Goal: Task Accomplishment & Management: Use online tool/utility

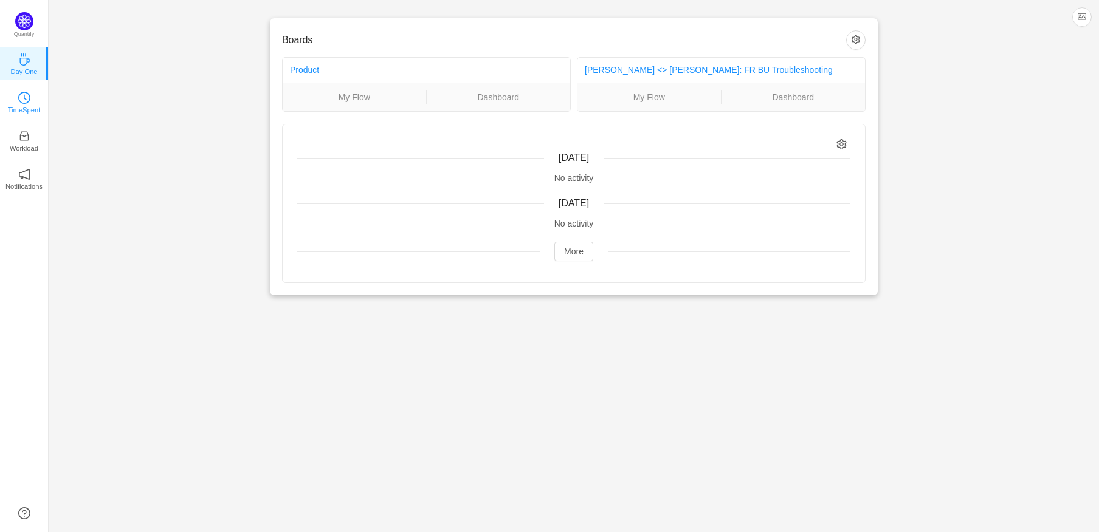
click at [18, 106] on link "TimeSpent" at bounding box center [24, 101] width 12 height 12
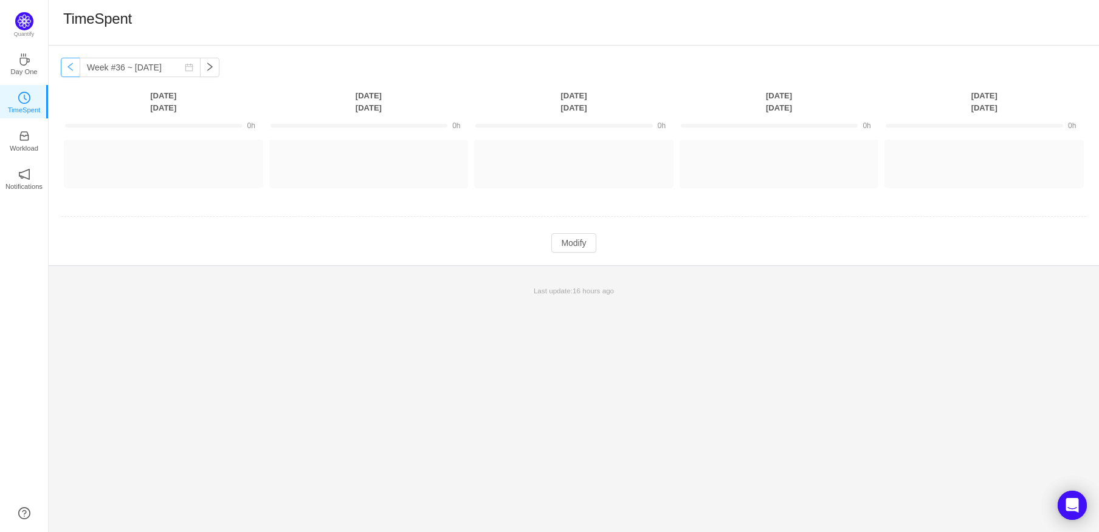
click at [69, 69] on button "button" at bounding box center [70, 67] width 19 height 19
type input "Week #35 ~ [DATE]"
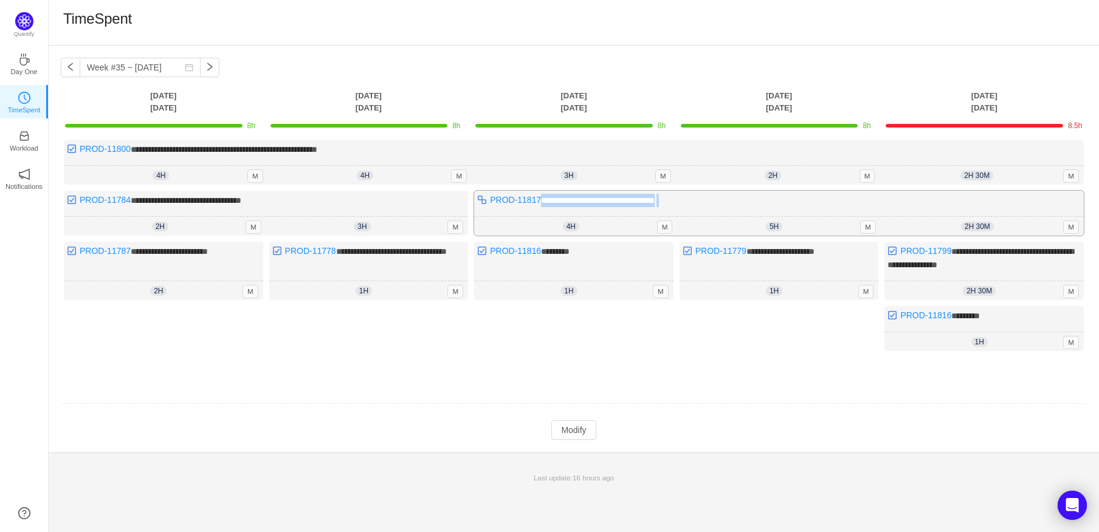
drag, startPoint x: 993, startPoint y: 221, endPoint x: 1039, endPoint y: 207, distance: 47.7
click at [1039, 207] on div "**********" at bounding box center [779, 213] width 610 height 45
click at [1073, 223] on div "Manually Logged" at bounding box center [1062, 209] width 74 height 33
drag, startPoint x: 562, startPoint y: 433, endPoint x: 567, endPoint y: 428, distance: 7.3
click at [562, 433] on button "Modify" at bounding box center [573, 430] width 44 height 19
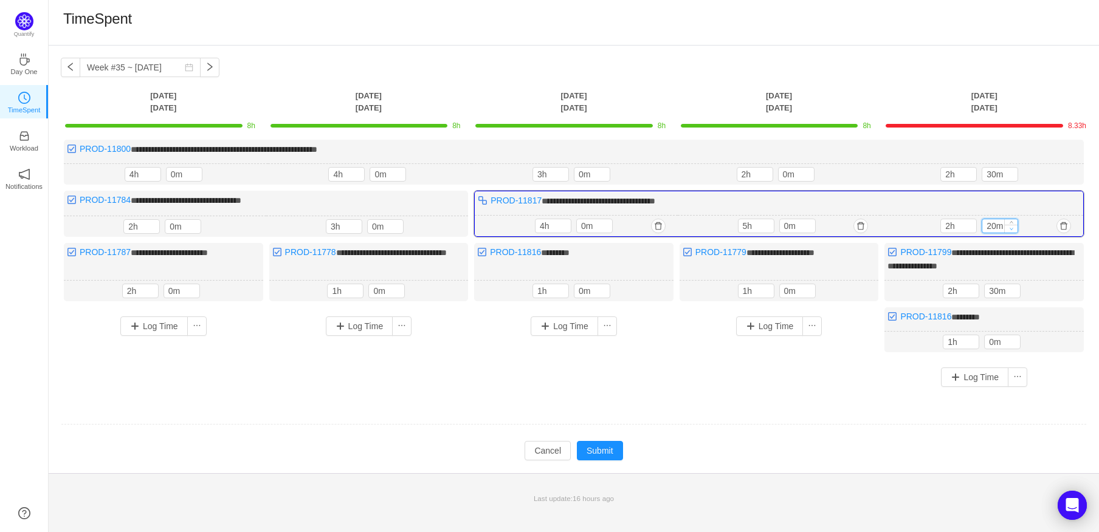
click at [1007, 230] on span "Decrease Value" at bounding box center [1011, 229] width 13 height 8
click at [1010, 227] on icon "icon: down" at bounding box center [1011, 229] width 4 height 4
type input "0m"
click at [1010, 227] on icon "icon: down" at bounding box center [1011, 229] width 4 height 4
click at [610, 442] on button "Submit" at bounding box center [600, 450] width 46 height 19
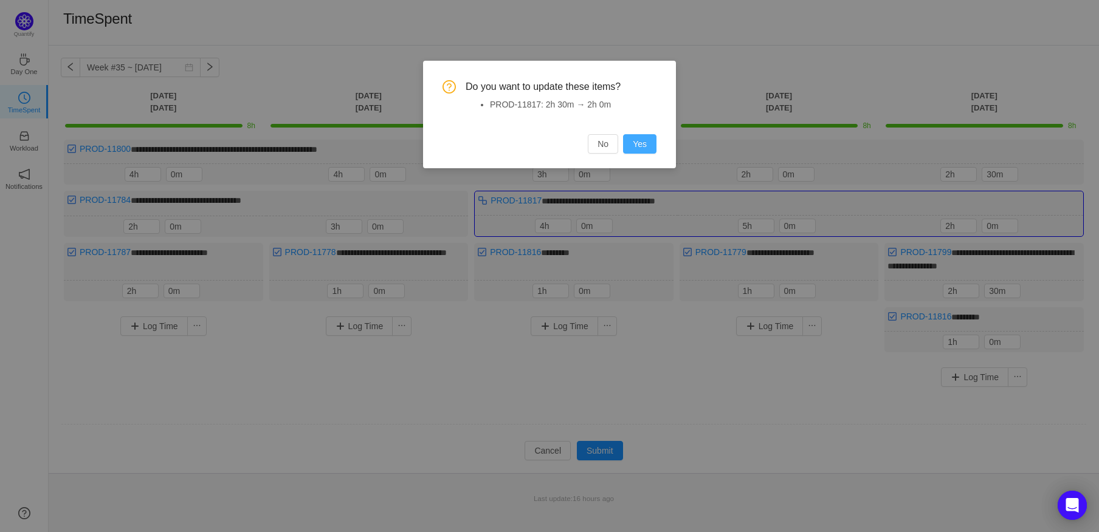
click at [630, 142] on button "Yes" at bounding box center [639, 143] width 33 height 19
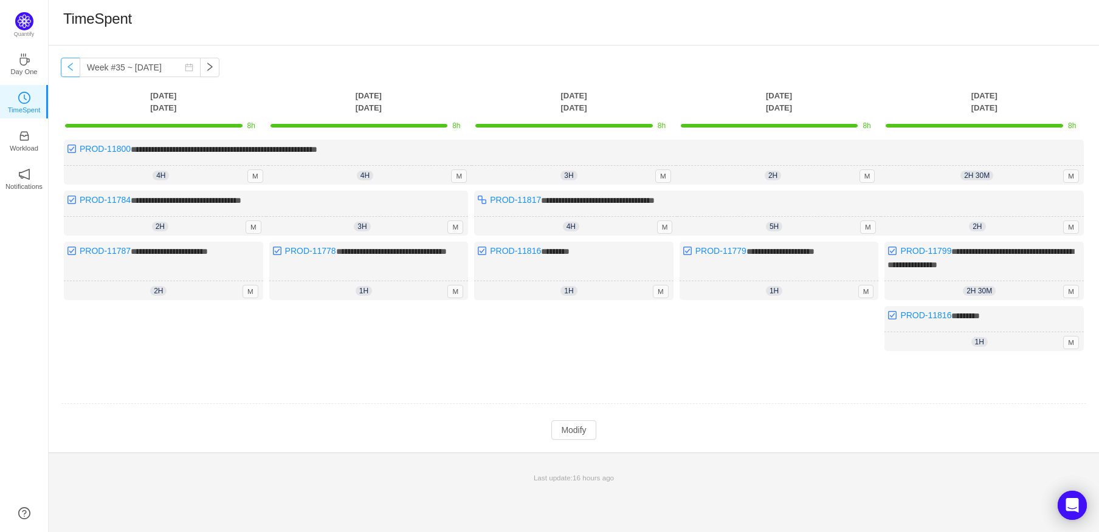
click at [68, 61] on button "button" at bounding box center [70, 67] width 19 height 19
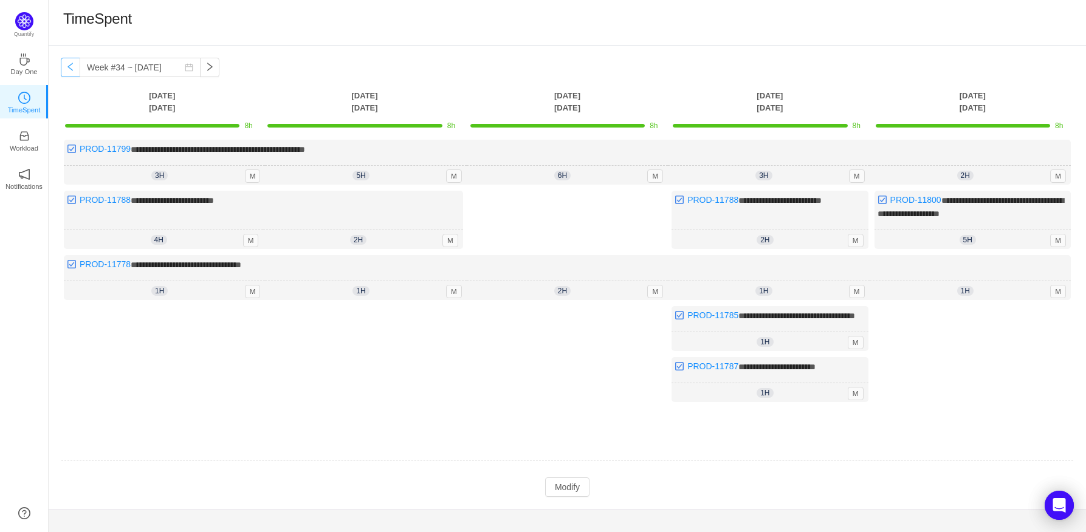
click at [68, 65] on button "button" at bounding box center [70, 67] width 19 height 19
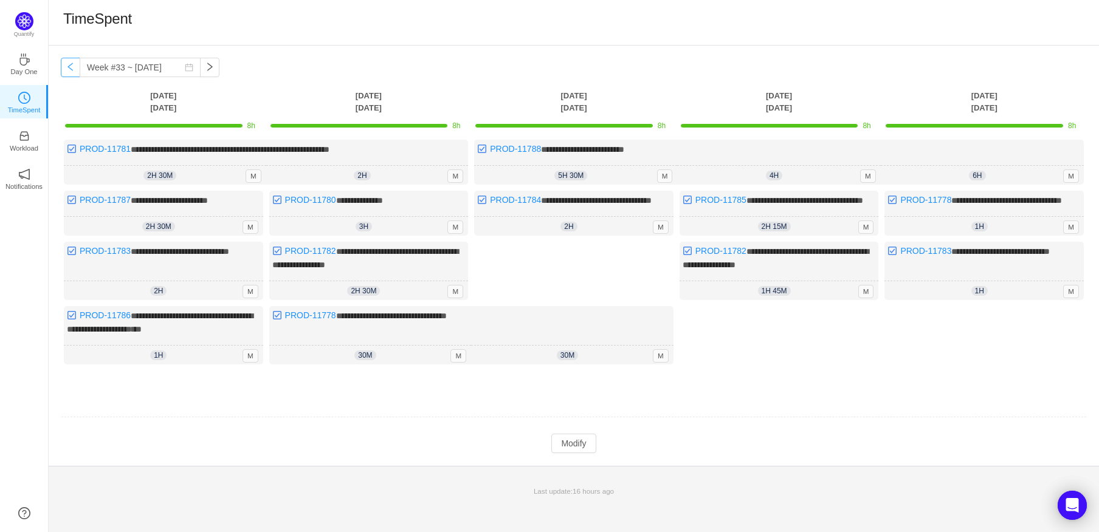
click at [68, 65] on button "button" at bounding box center [70, 67] width 19 height 19
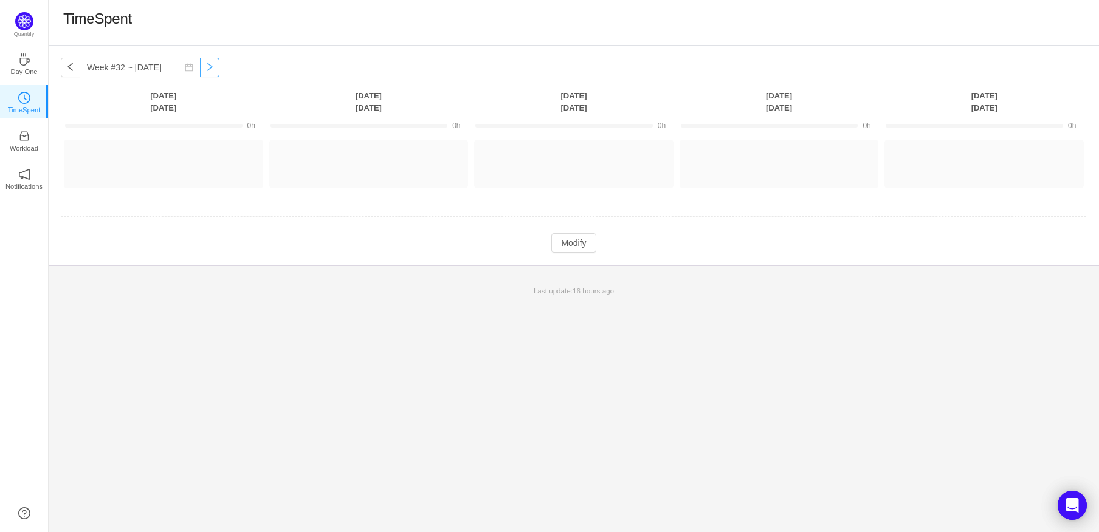
click at [200, 68] on button "button" at bounding box center [209, 67] width 19 height 19
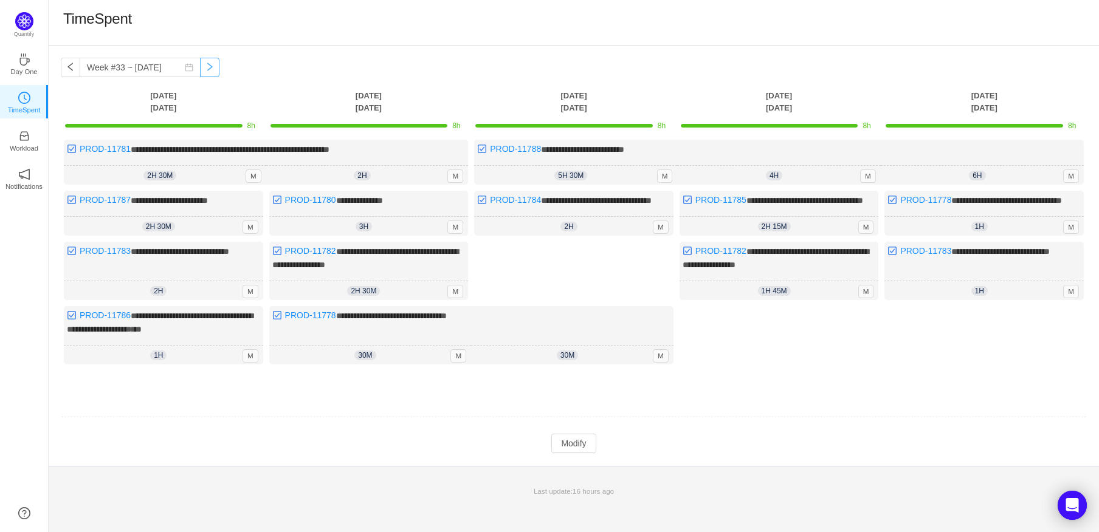
click at [200, 68] on button "button" at bounding box center [209, 67] width 19 height 19
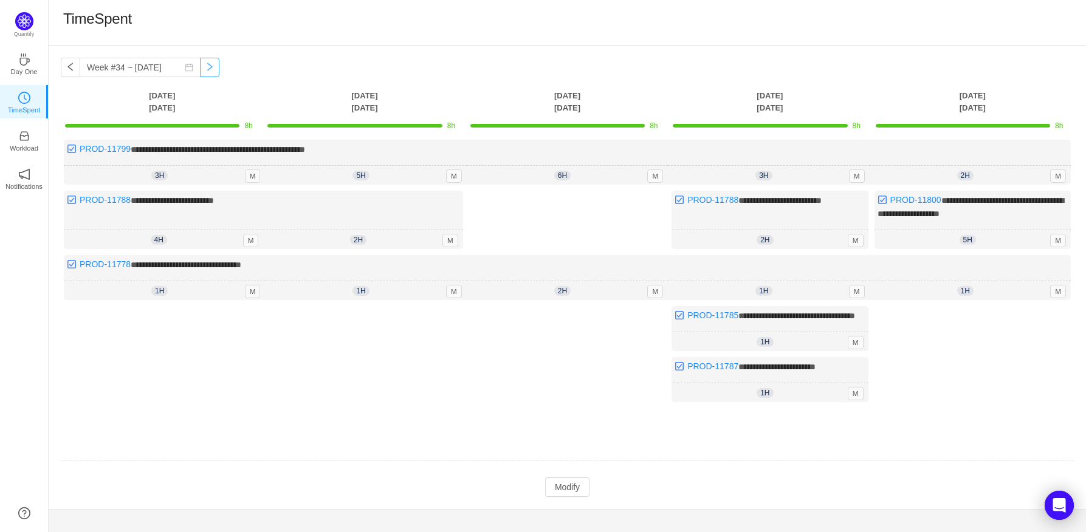
click at [200, 68] on button "button" at bounding box center [209, 67] width 19 height 19
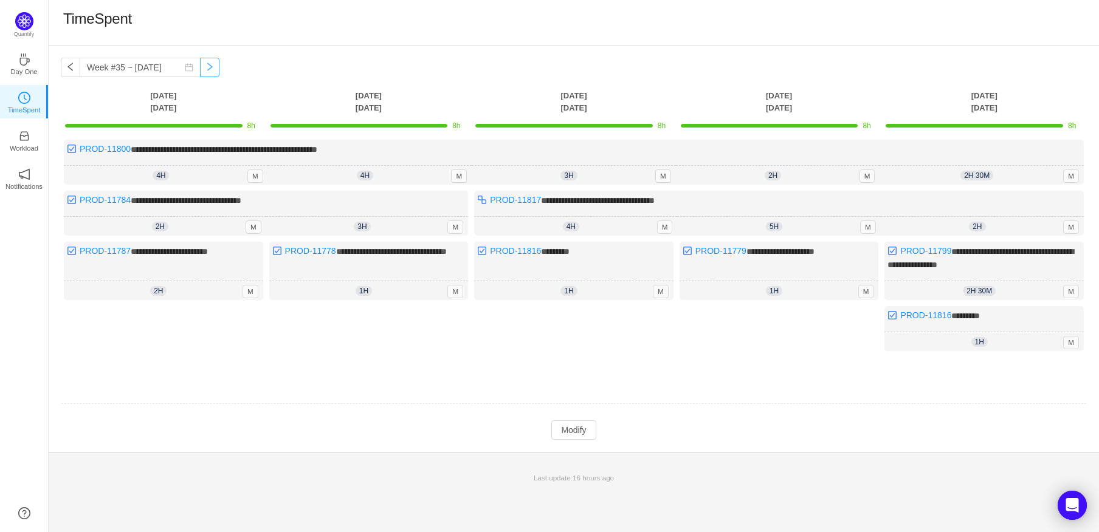
click at [200, 69] on button "button" at bounding box center [209, 67] width 19 height 19
type input "Week #36 ~ Sep 01"
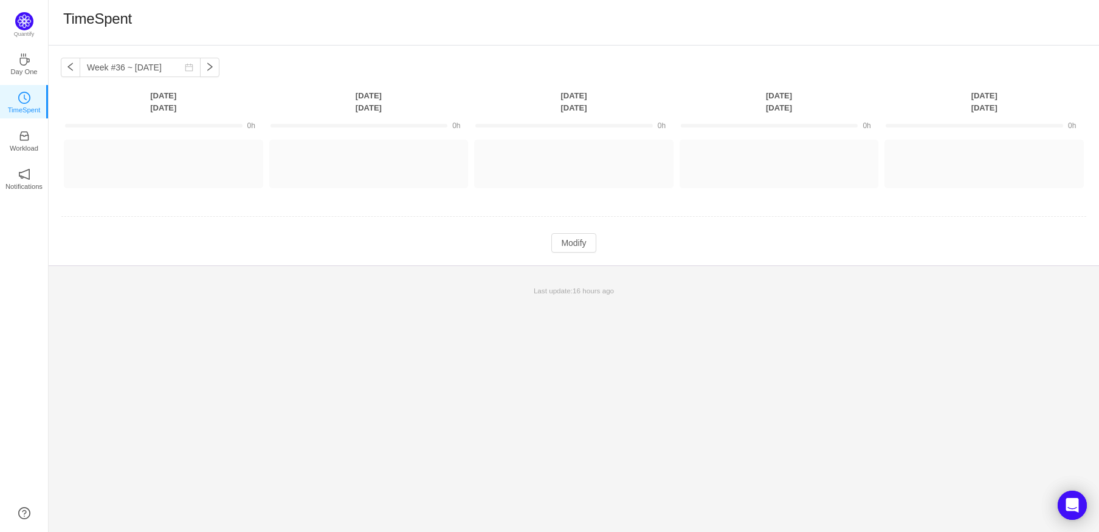
click at [558, 340] on div "Week #36 ~ Sep 01 You have reached free plan limit. Upgrade Monday Sep 1 Tuesda…" at bounding box center [574, 289] width 1050 height 487
click at [363, 168] on button "Log Time" at bounding box center [359, 158] width 67 height 19
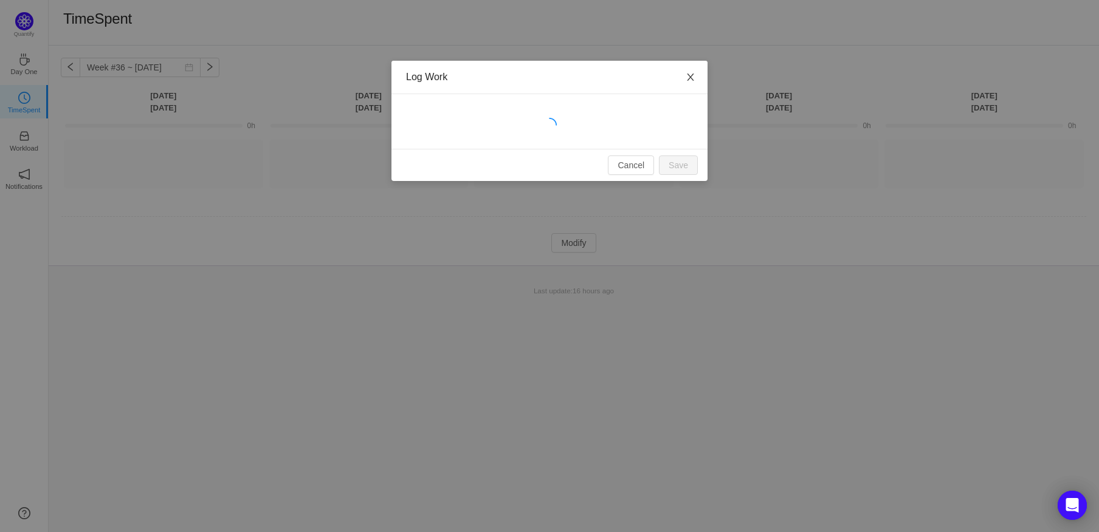
click at [694, 72] on span "Close" at bounding box center [690, 78] width 34 height 34
